Goal: Task Accomplishment & Management: Manage account settings

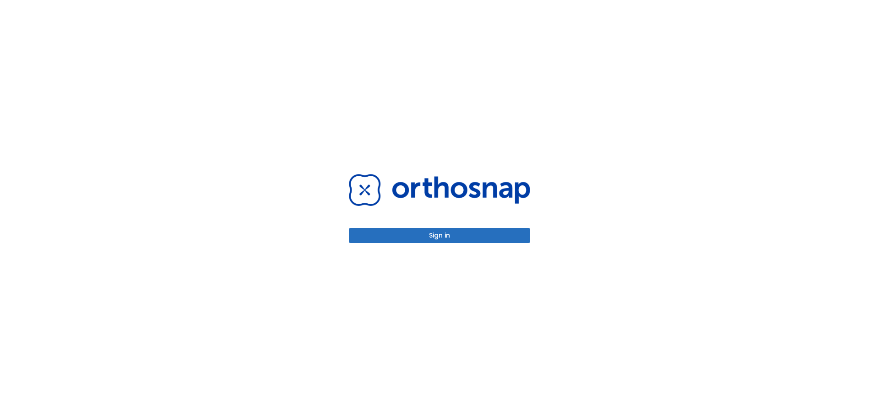
click at [476, 242] on button "Sign in" at bounding box center [439, 235] width 181 height 15
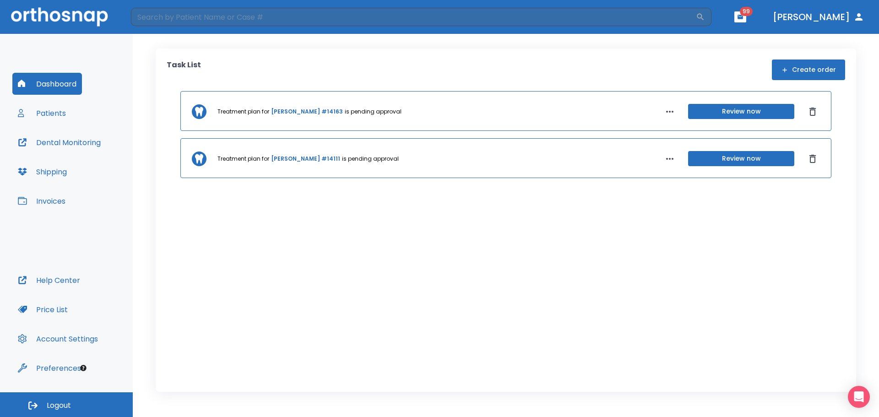
click at [58, 202] on button "Invoices" at bounding box center [41, 201] width 59 height 22
